Goal: Transaction & Acquisition: Purchase product/service

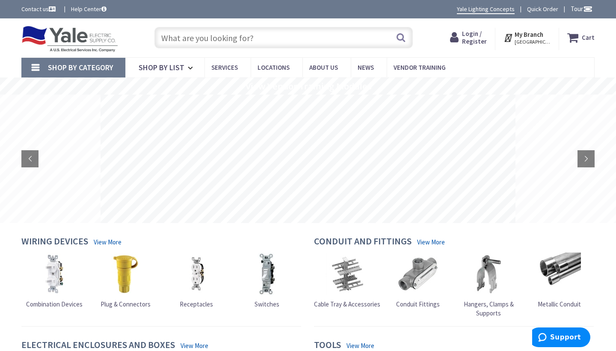
click at [535, 36] on strong "My Branch" at bounding box center [529, 34] width 29 height 8
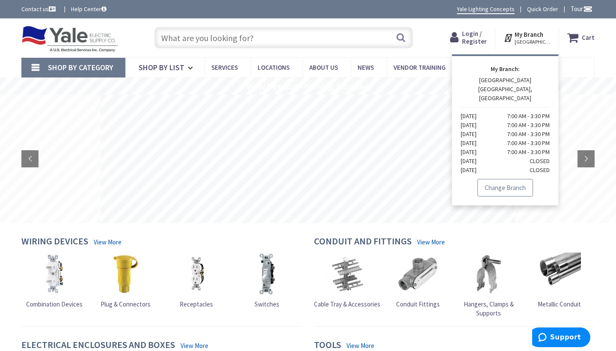
click at [490, 182] on link "Change Branch" at bounding box center [506, 188] width 56 height 18
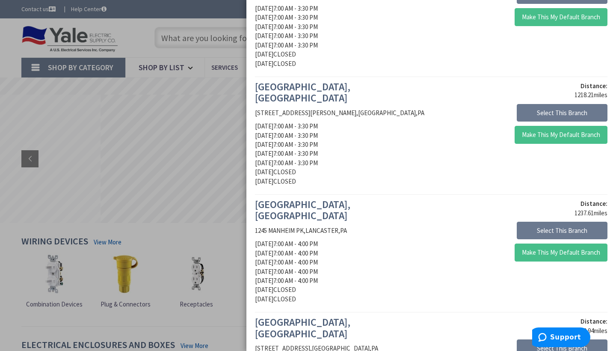
scroll to position [220, 0]
click at [542, 221] on button "Select This Branch" at bounding box center [562, 230] width 91 height 18
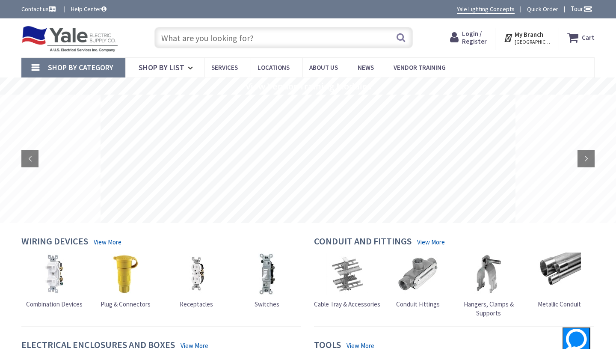
click at [172, 41] on input "text" at bounding box center [284, 37] width 259 height 21
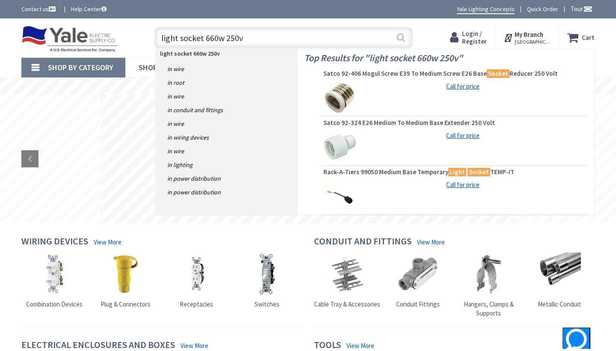
type input "light socket 660w 250v"
click at [400, 38] on button "Search" at bounding box center [401, 37] width 11 height 19
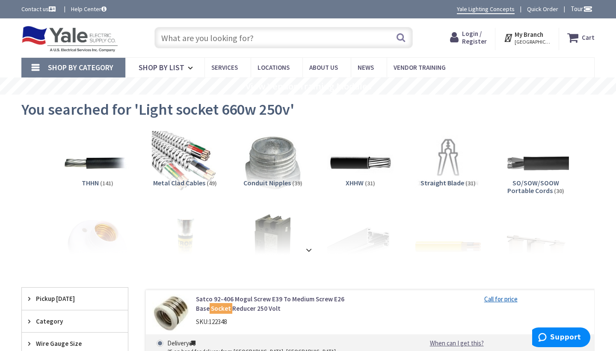
drag, startPoint x: 257, startPoint y: 42, endPoint x: 242, endPoint y: 39, distance: 15.2
click at [257, 42] on input "text" at bounding box center [284, 37] width 259 height 21
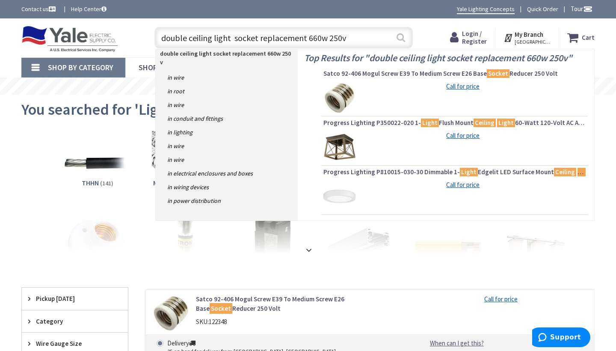
type input "double ceiling light socket replacement 660w 250v"
click at [402, 39] on button "Search" at bounding box center [401, 37] width 11 height 19
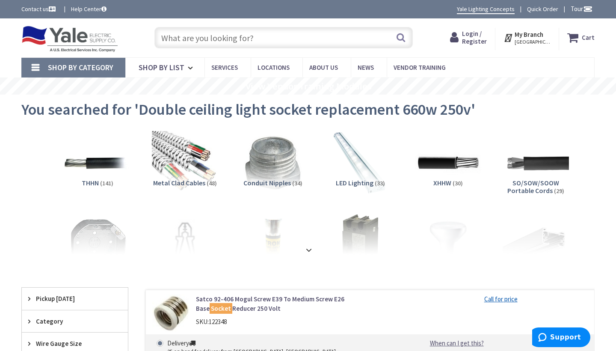
drag, startPoint x: 396, startPoint y: 190, endPoint x: 400, endPoint y: 173, distance: 18.0
click at [396, 190] on div "LED Lighting (33)" at bounding box center [361, 194] width 74 height 30
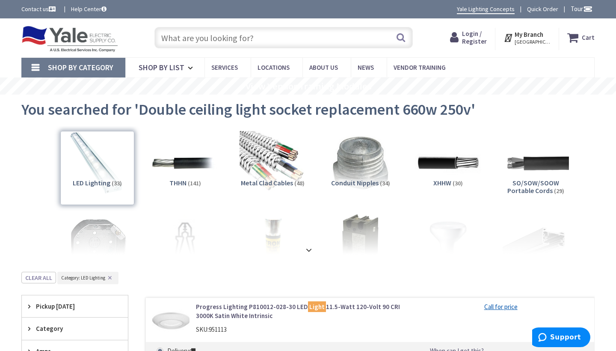
click at [243, 37] on input "text" at bounding box center [284, 37] width 259 height 21
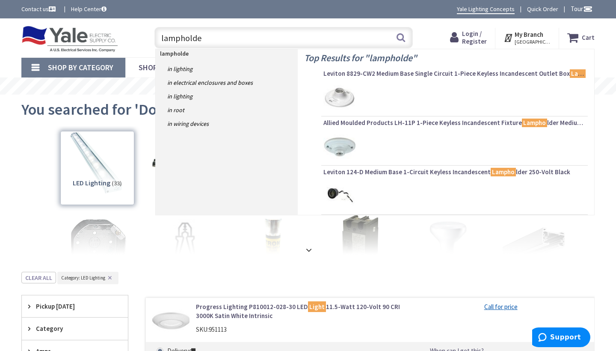
type input "lampholder"
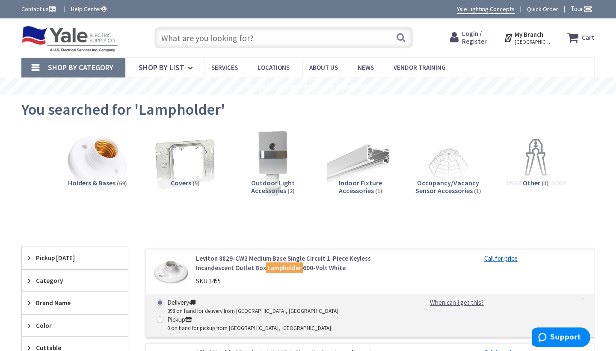
click at [193, 39] on input "text" at bounding box center [284, 37] width 259 height 21
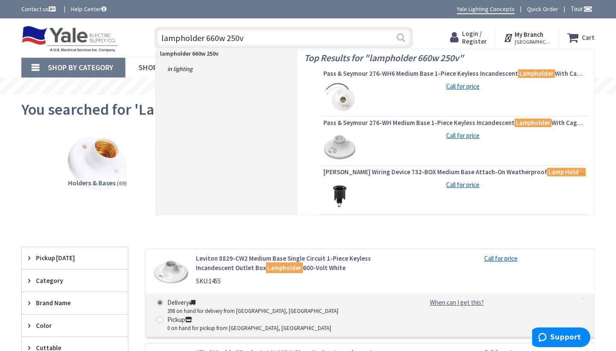
type input "lampholder 660w 250v"
click at [400, 34] on button "Search" at bounding box center [401, 37] width 11 height 19
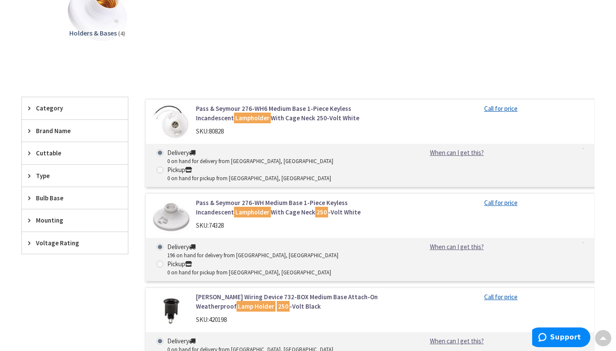
scroll to position [149, 0]
